Goal: Navigation & Orientation: Find specific page/section

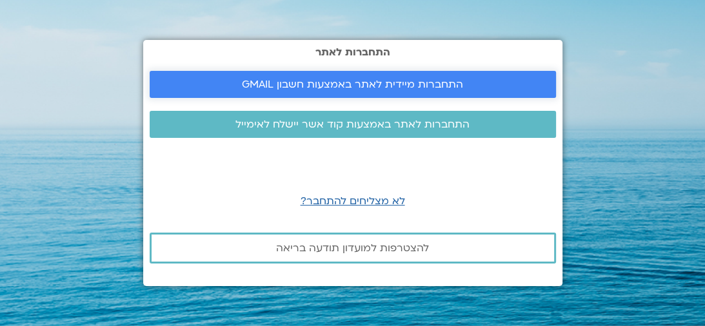
click at [388, 90] on span "התחברות מיידית לאתר באמצעות חשבון GMAIL" at bounding box center [352, 85] width 221 height 12
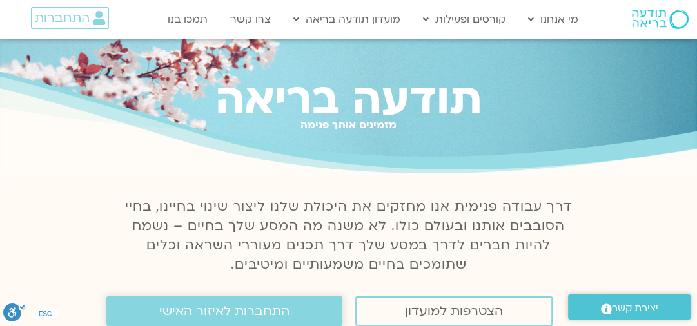
click at [309, 308] on link "התחברות לאיזור האישי" at bounding box center [224, 312] width 236 height 30
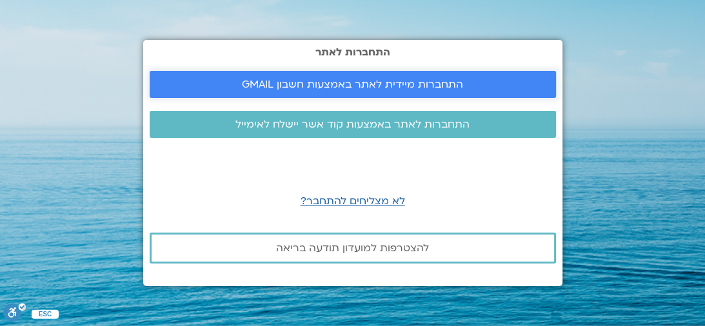
click at [369, 83] on span "התחברות מיידית לאתר באמצעות חשבון GMAIL" at bounding box center [352, 85] width 221 height 12
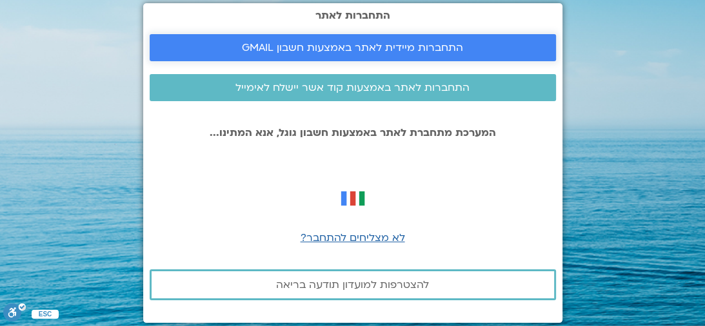
click at [451, 47] on span "התחברות מיידית לאתר באמצעות חשבון GMAIL" at bounding box center [352, 48] width 221 height 12
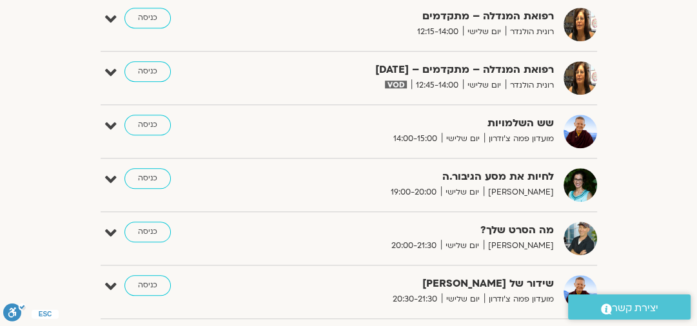
scroll to position [980, 0]
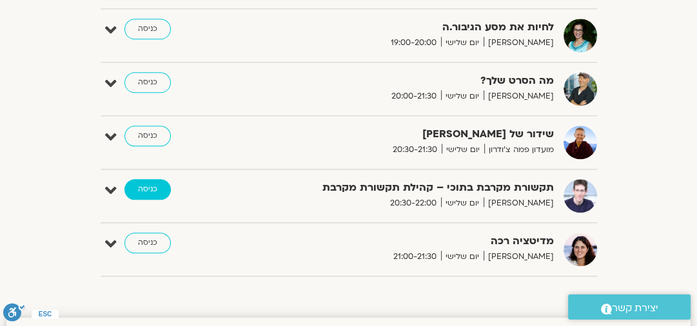
click at [147, 182] on link "כניסה" at bounding box center [147, 189] width 46 height 21
